Goal: Task Accomplishment & Management: Use online tool/utility

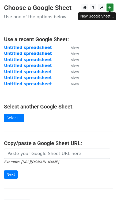
click at [108, 7] on link at bounding box center [110, 7] width 6 height 7
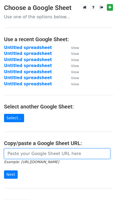
click at [24, 154] on input "url" at bounding box center [57, 153] width 107 height 10
paste input "https://docs.google.com/spreadsheets/d/1GQ0Cx10Ha5aUVZACXjDyp74CCTCVbiqHT_hGXxc…"
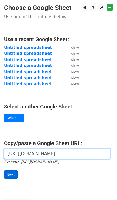
type input "https://docs.google.com/spreadsheets/d/1GQ0Cx10Ha5aUVZACXjDyp74CCTCVbiqHT_hGXxc…"
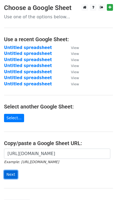
scroll to position [0, 0]
click at [9, 173] on input "Next" at bounding box center [11, 174] width 14 height 8
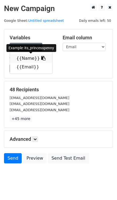
click at [27, 61] on link "{{Name}}" at bounding box center [31, 58] width 42 height 9
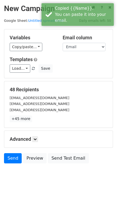
scroll to position [8, 0]
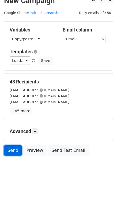
click at [10, 150] on link "Send" at bounding box center [13, 150] width 18 height 10
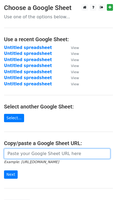
click at [28, 152] on input "url" at bounding box center [57, 153] width 107 height 10
paste input "[URL][DOMAIN_NAME]"
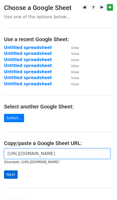
type input "https://docs.google.com/spreadsheets/d/1GQ0Cx10Ha5aUVZACXjDyp74CCTCVbiqHT_hGXxc…"
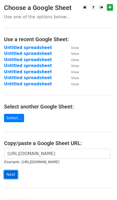
click at [8, 174] on input "Next" at bounding box center [11, 174] width 14 height 8
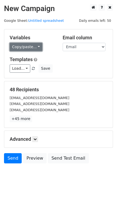
click at [26, 45] on link "Copy/paste..." at bounding box center [26, 47] width 33 height 8
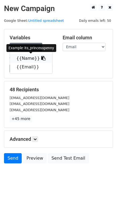
click at [27, 62] on link "{{Name}}" at bounding box center [31, 58] width 42 height 9
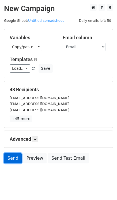
click at [13, 159] on link "Send" at bounding box center [13, 158] width 18 height 10
